Goal: Task Accomplishment & Management: Use online tool/utility

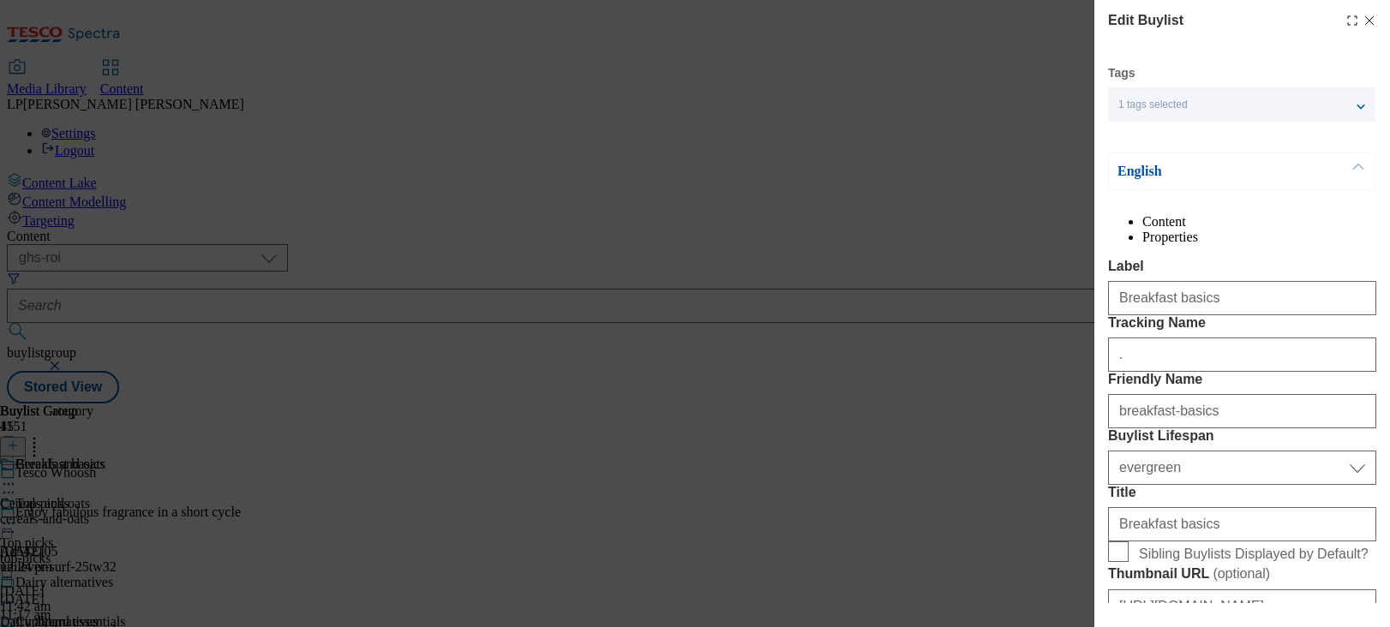
select select "ghs-roi"
select select "evergreen"
select select "Banner"
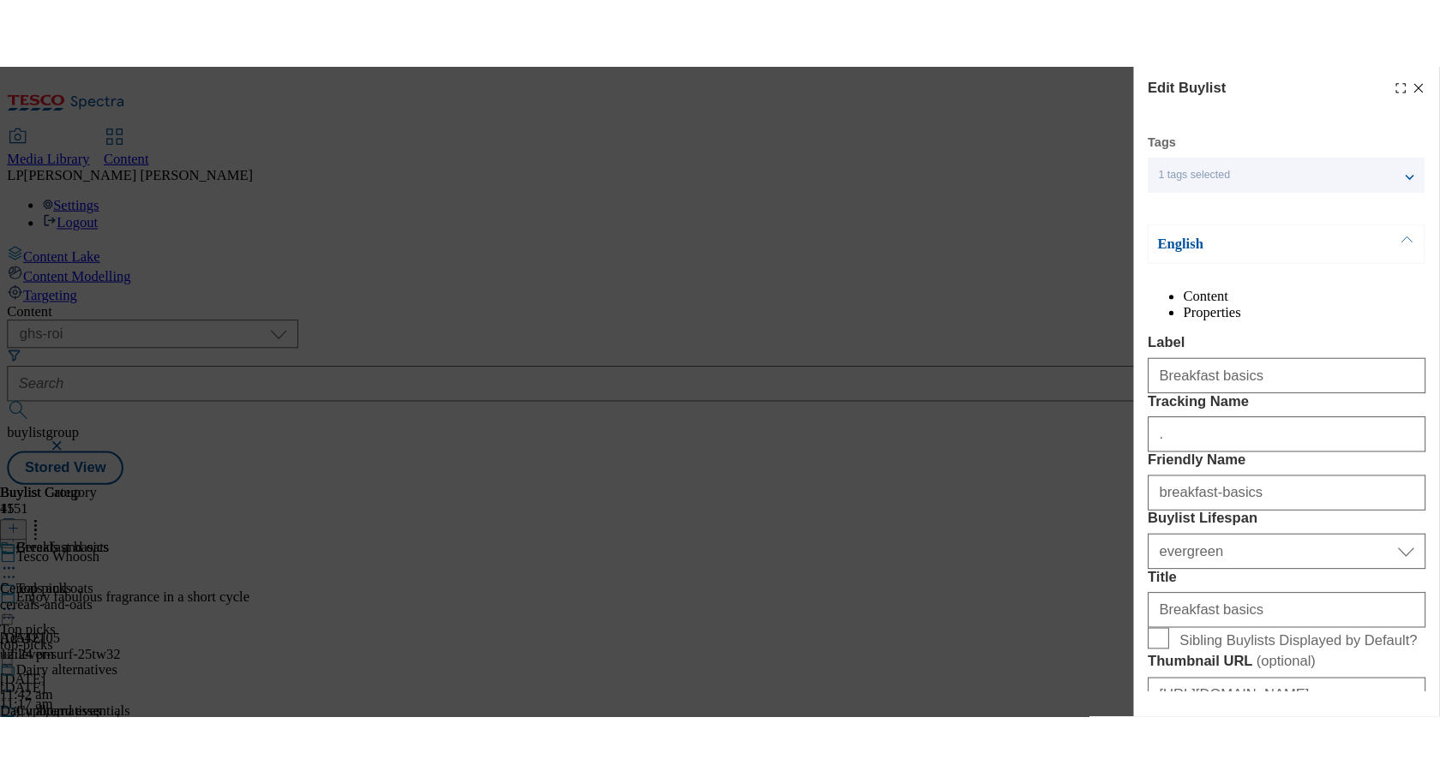
scroll to position [1556, 0]
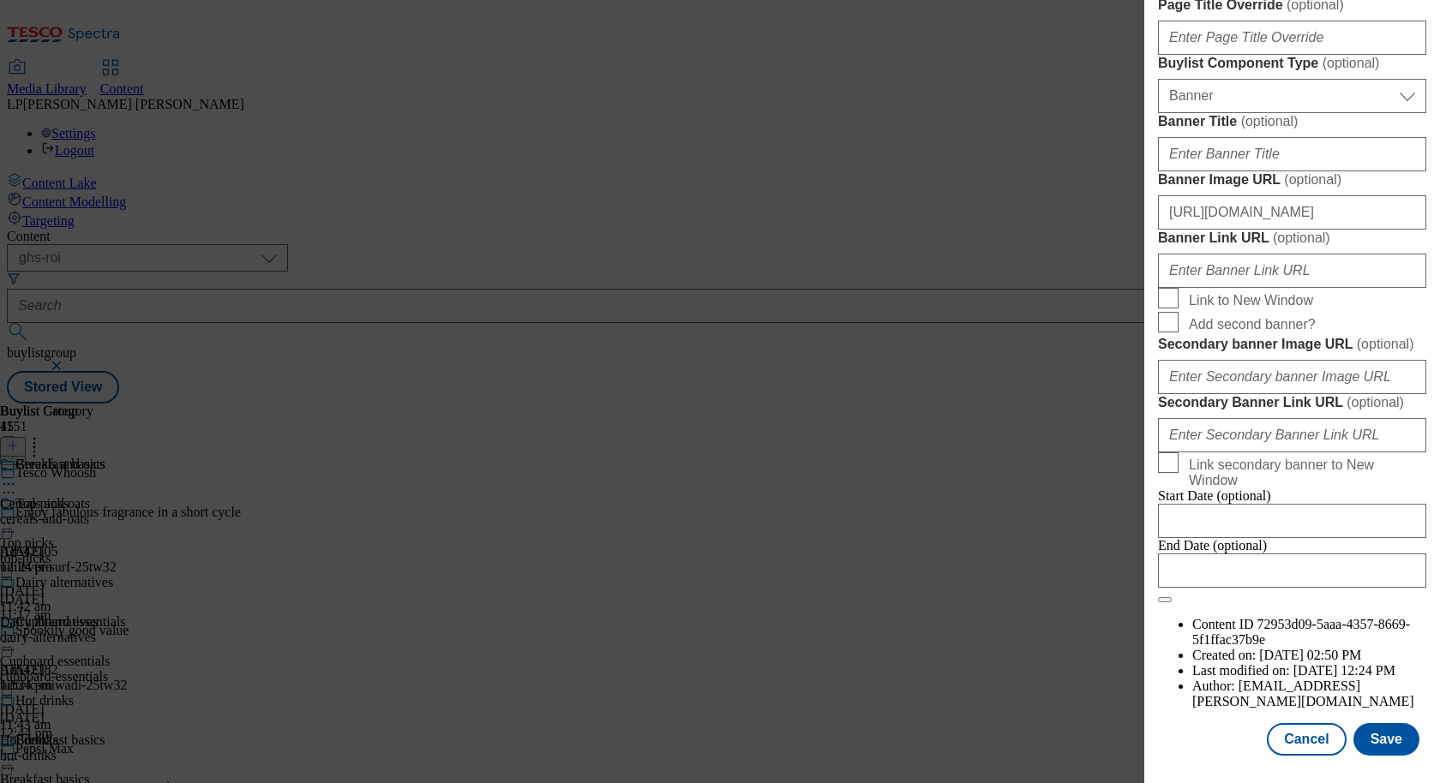
click at [1300, 626] on button "Cancel" at bounding box center [1305, 739] width 79 height 33
select select "evergreen"
select select "Banner"
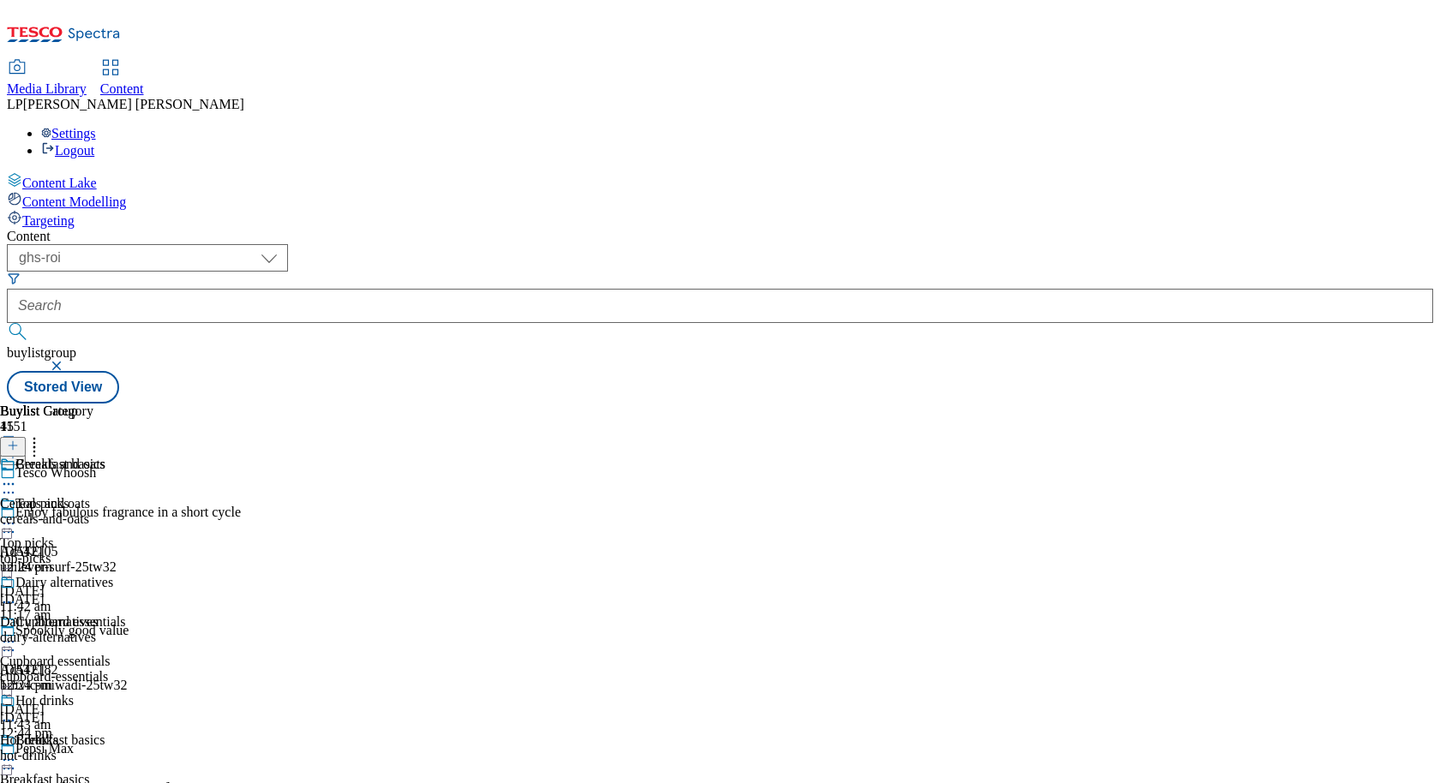
scroll to position [1039, 0]
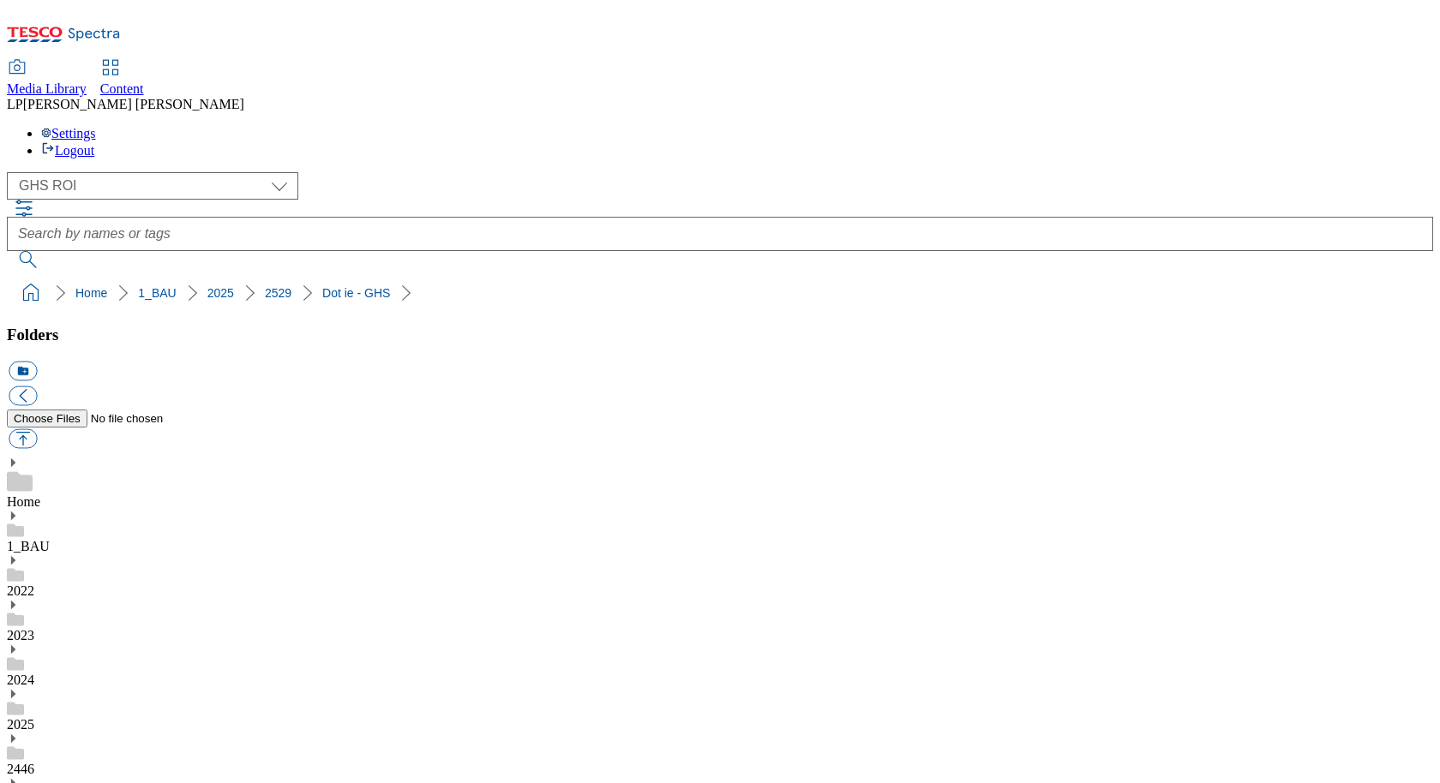
select select "flare-ghs-roi"
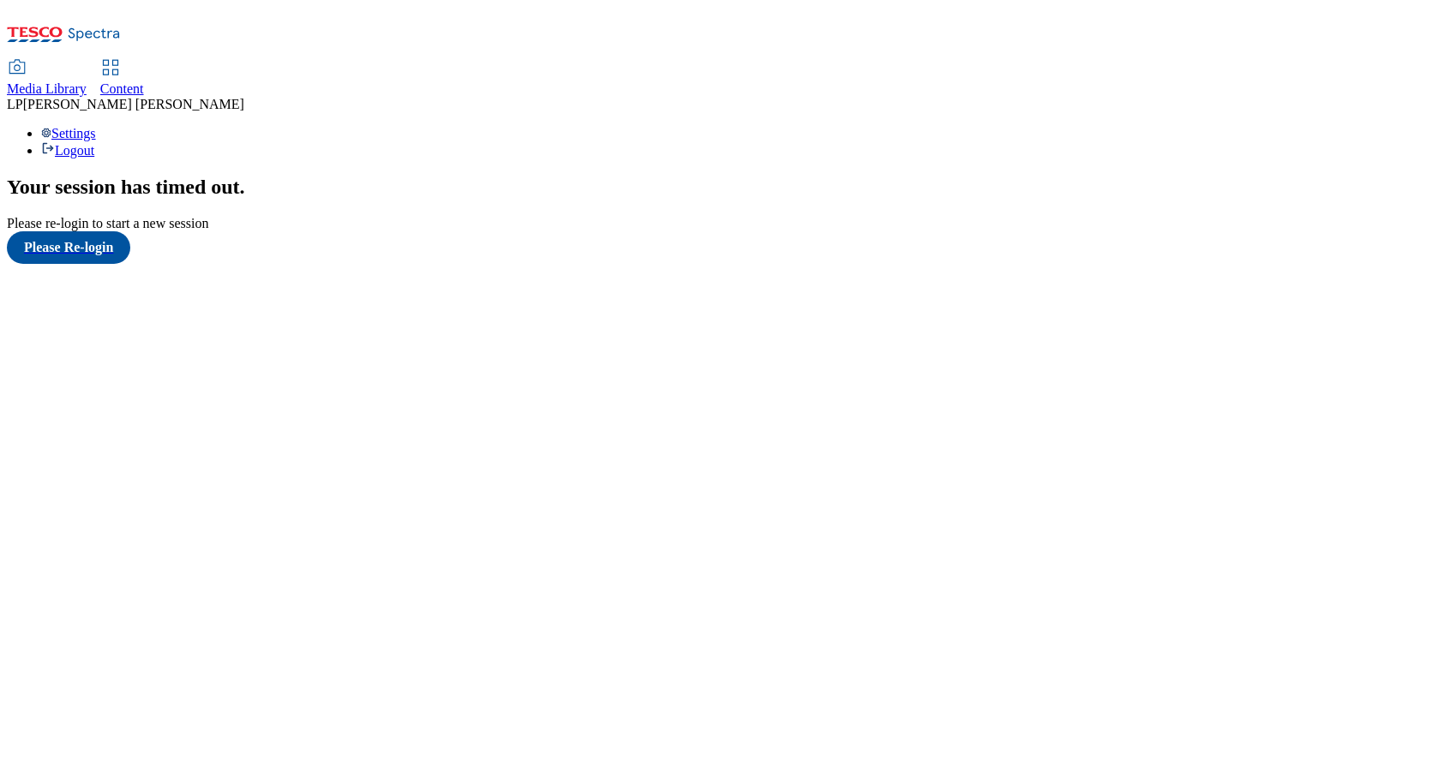
scroll to position [17, 0]
